Goal: Task Accomplishment & Management: Complete application form

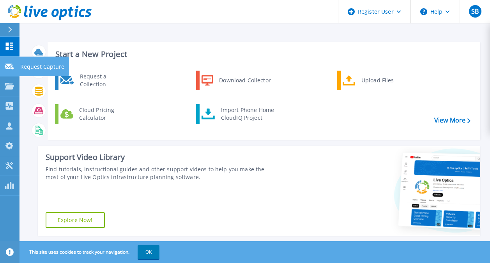
click at [9, 67] on icon at bounding box center [9, 67] width 9 height 6
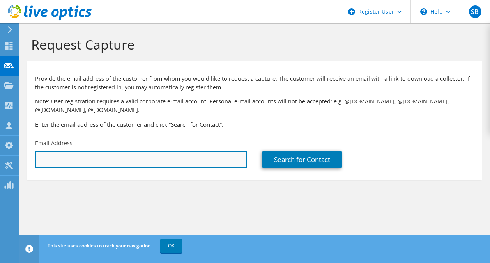
click at [70, 154] on input "text" at bounding box center [141, 159] width 212 height 17
paste input "KWittorf@unitedbk.com"
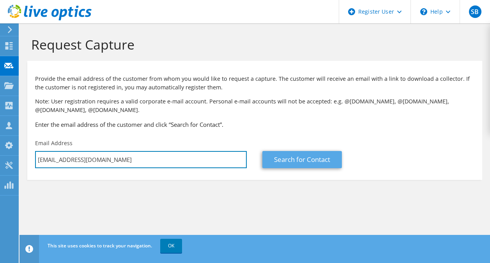
type input "KWittorf@unitedbk.com"
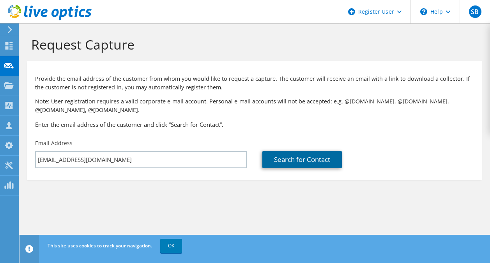
click at [277, 161] on link "Search for Contact" at bounding box center [302, 159] width 80 height 17
type input "UNITED BANK OF IOWA"
type input "Karl"
type input "Wittorf"
type input "United States"
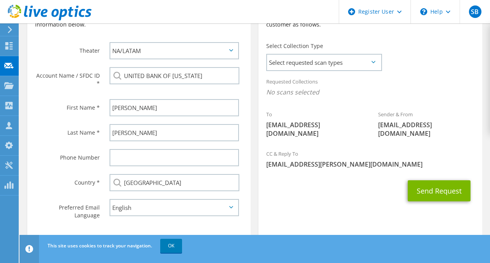
scroll to position [205, 0]
click at [308, 69] on span "Select requested scan types" at bounding box center [324, 63] width 114 height 16
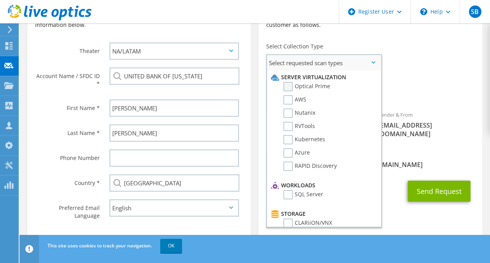
click at [309, 87] on label "Optical Prime" at bounding box center [306, 86] width 47 height 9
click at [0, 0] on input "Optical Prime" at bounding box center [0, 0] width 0 height 0
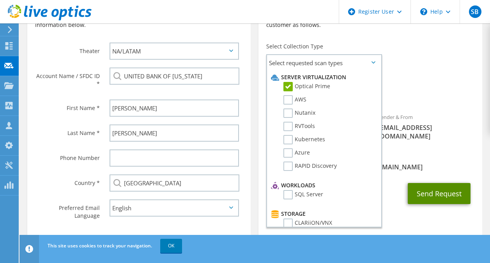
click at [420, 183] on button "Send Request" at bounding box center [439, 193] width 63 height 21
